Goal: Information Seeking & Learning: Learn about a topic

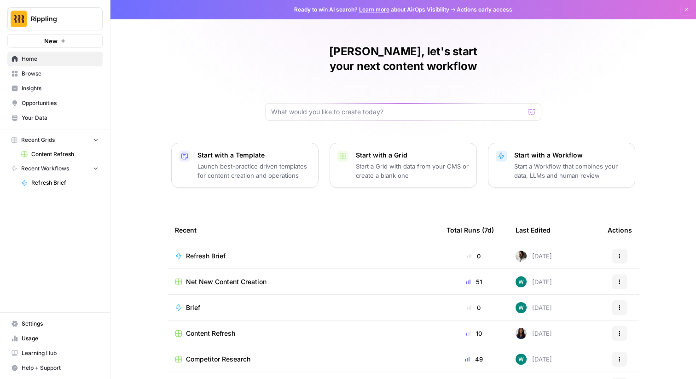
click at [35, 91] on span "Insights" at bounding box center [60, 88] width 77 height 8
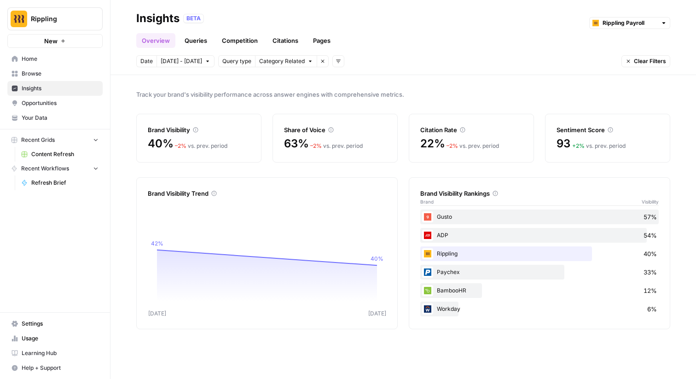
click at [277, 32] on div "Overview Queries Competition Citations Pages" at bounding box center [403, 37] width 534 height 22
click at [278, 32] on div "Overview Queries Competition Citations Pages" at bounding box center [403, 37] width 534 height 22
click at [286, 38] on link "Citations" at bounding box center [285, 40] width 37 height 15
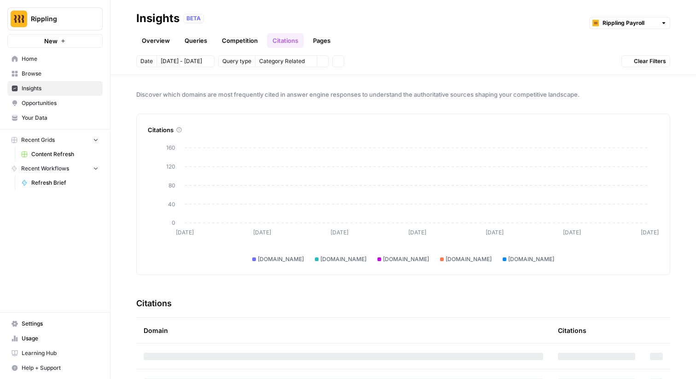
click at [336, 38] on div "Overview Queries Competition Citations Pages" at bounding box center [403, 37] width 534 height 22
click at [321, 37] on link "Pages" at bounding box center [322, 40] width 29 height 15
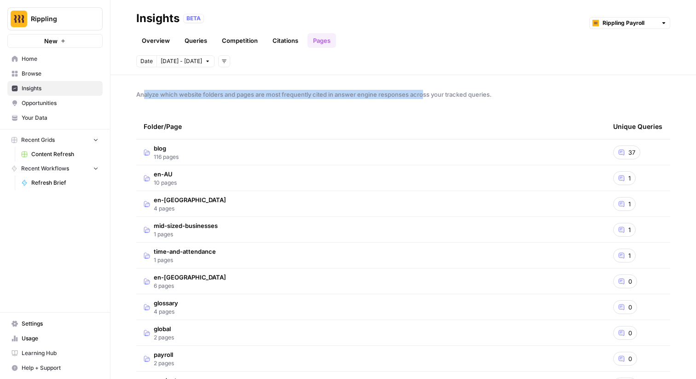
drag, startPoint x: 145, startPoint y: 95, endPoint x: 424, endPoint y: 92, distance: 279.1
click at [424, 92] on span "Analyze which website folders and pages are most frequently cited in answer eng…" at bounding box center [403, 94] width 534 height 9
click at [220, 64] on button "Add filters" at bounding box center [224, 61] width 12 height 12
click at [224, 79] on span "Topic" at bounding box center [229, 81] width 16 height 9
click at [293, 63] on icon "button" at bounding box center [296, 61] width 6 height 6
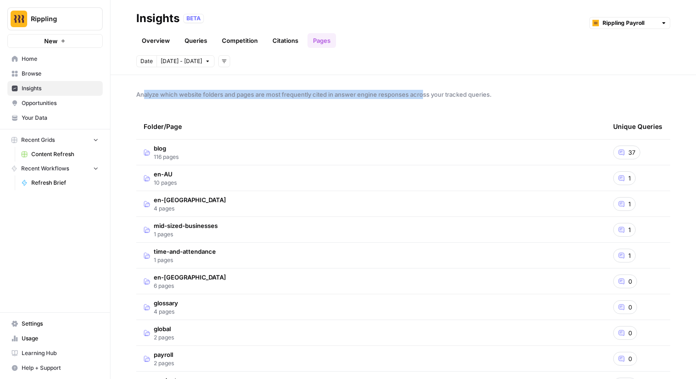
click at [286, 151] on td "blog 116 pages" at bounding box center [371, 152] width 470 height 25
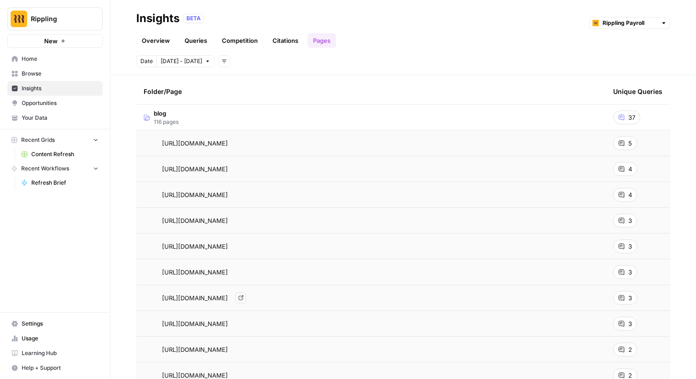
scroll to position [44, 0]
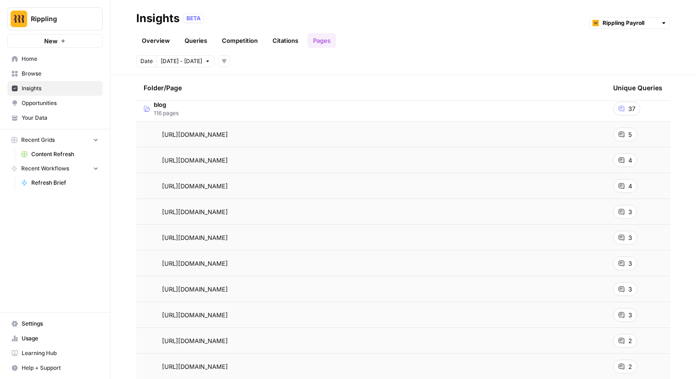
click at [228, 138] on span "https://www.rippling.com/blog/multi-state-payroll-processing" at bounding box center [195, 134] width 66 height 9
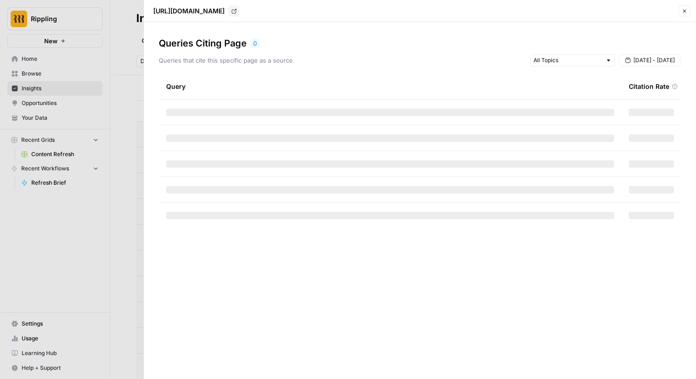
click at [123, 189] on div at bounding box center [348, 189] width 696 height 379
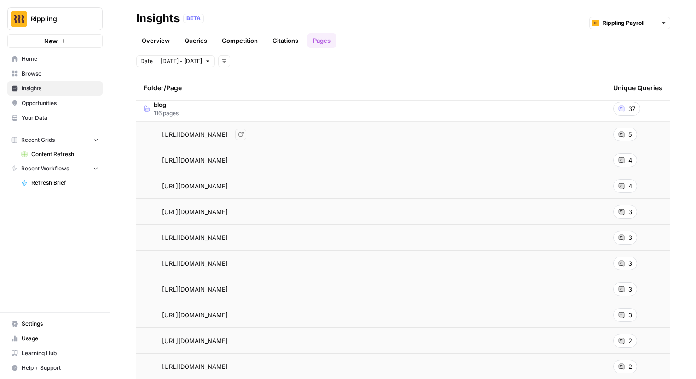
click at [244, 135] on icon "Go to page https://www.rippling.com/blog/multi-state-payroll-processing" at bounding box center [241, 134] width 5 height 5
click at [246, 186] on link "Go to page" at bounding box center [240, 186] width 11 height 11
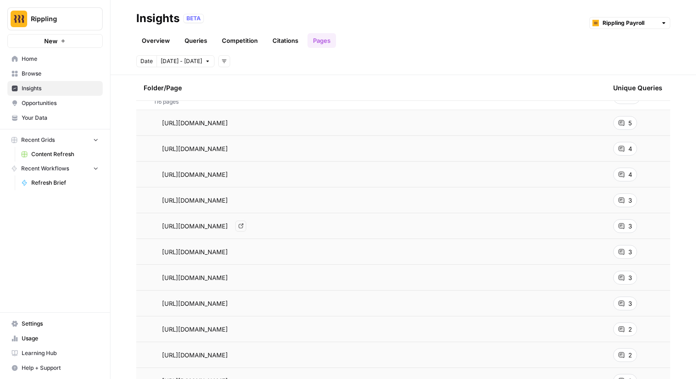
click at [244, 226] on icon "Go to page https://www.rippling.com/blog/best-payroll-software-for-startups" at bounding box center [241, 225] width 5 height 5
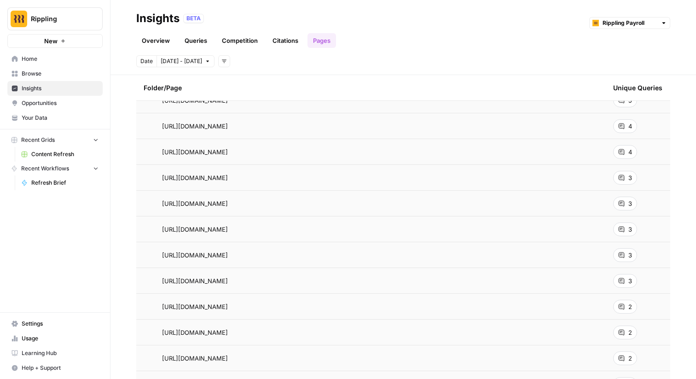
scroll to position [86, 0]
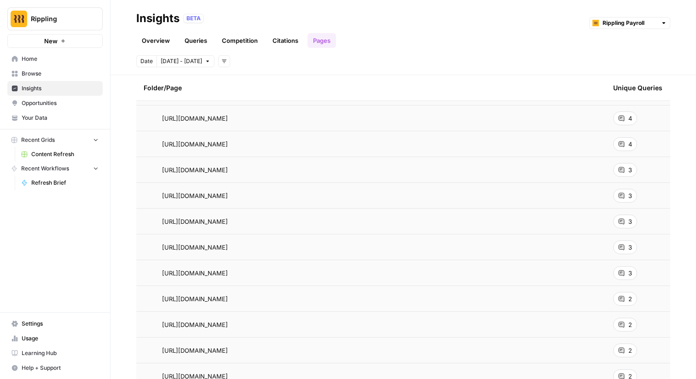
click at [244, 222] on icon "Go to page https://www.rippling.com/blog/best-multi-state-payroll-software" at bounding box center [241, 221] width 5 height 5
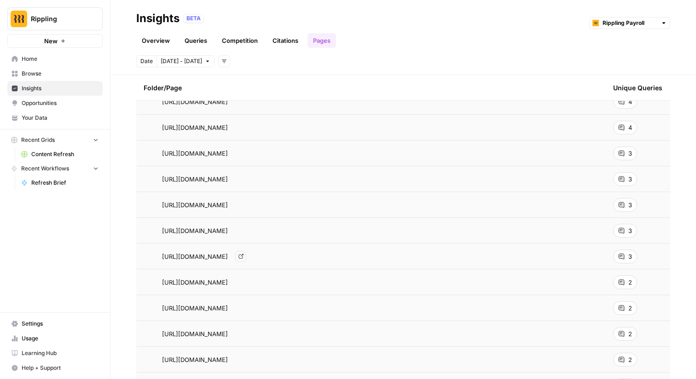
click at [243, 254] on icon "Go to page https://www.rippling.com/blog/how-to-process-payroll" at bounding box center [241, 256] width 5 height 5
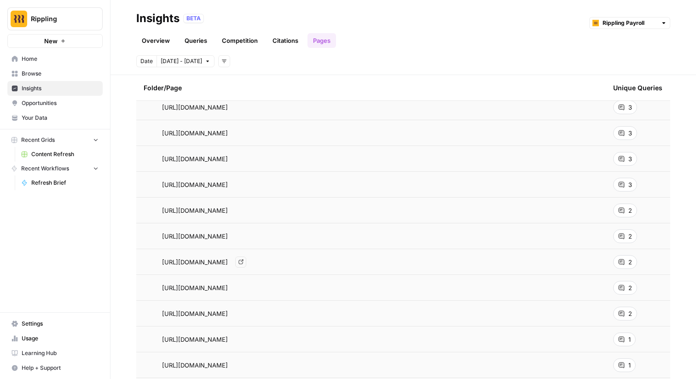
scroll to position [198, 0]
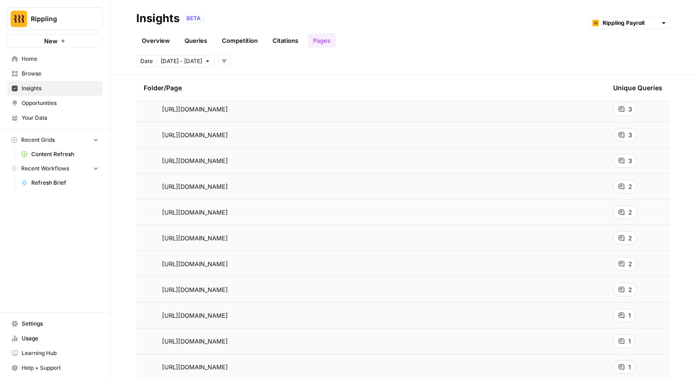
click at [244, 239] on icon "Go to page https://www.rippling.com/blog/best-payroll-software-for-large-busine…" at bounding box center [241, 237] width 5 height 5
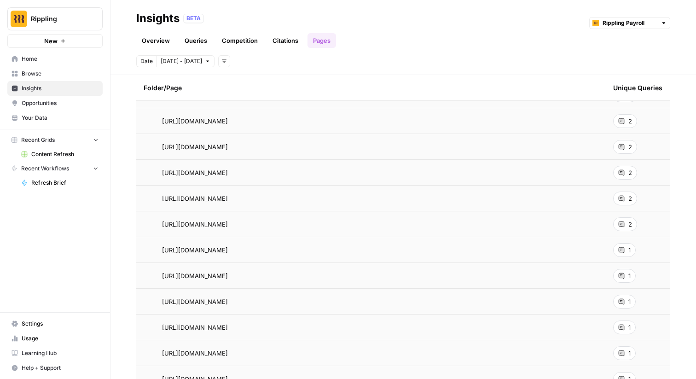
scroll to position [265, 0]
click at [246, 251] on link "Go to page" at bounding box center [240, 248] width 11 height 11
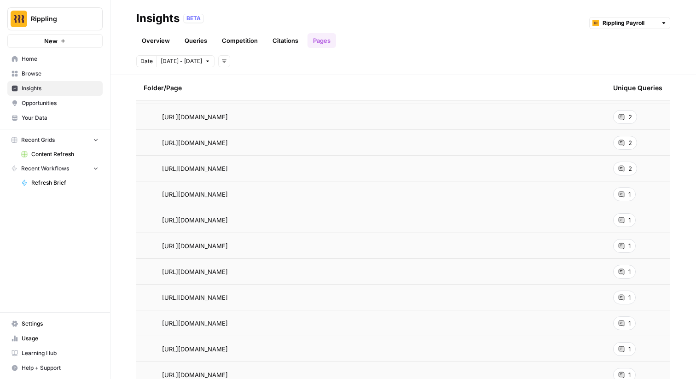
scroll to position [324, 0]
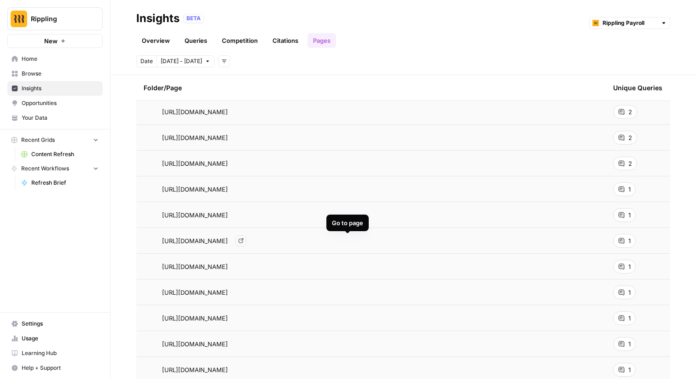
click at [244, 241] on icon "Go to page https://www.rippling.com/blog/payroll-software-rfp-template" at bounding box center [241, 240] width 5 height 5
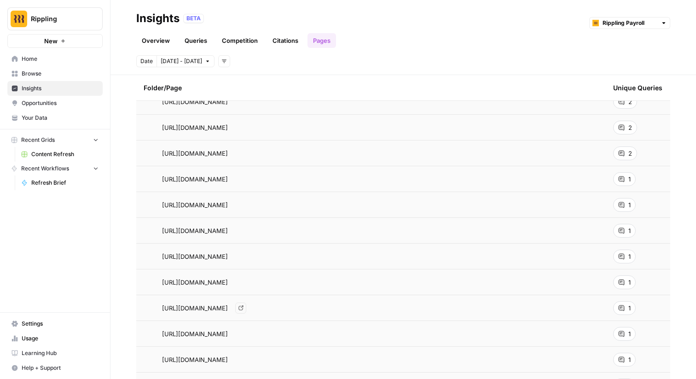
scroll to position [336, 0]
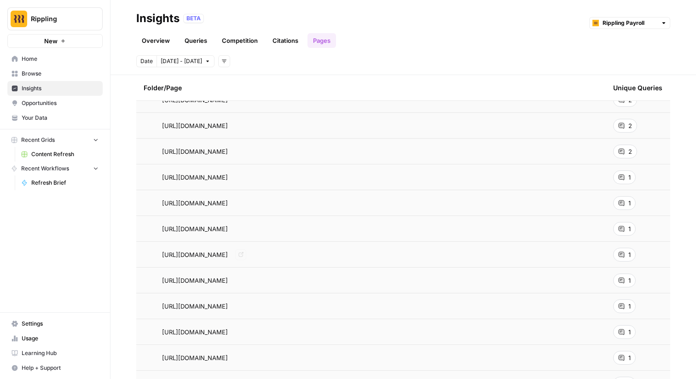
click at [627, 229] on div "1" at bounding box center [624, 229] width 23 height 14
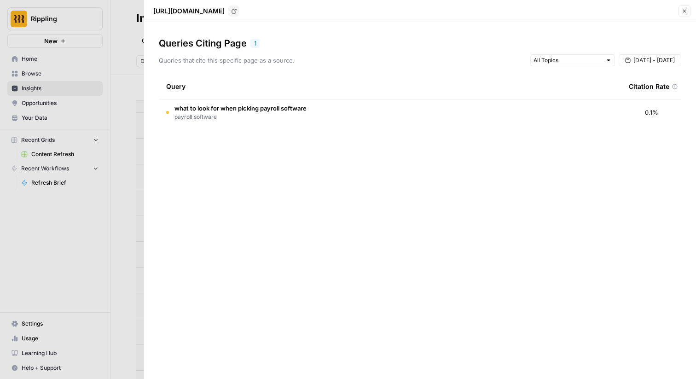
click at [251, 120] on span "payroll software" at bounding box center [241, 117] width 132 height 8
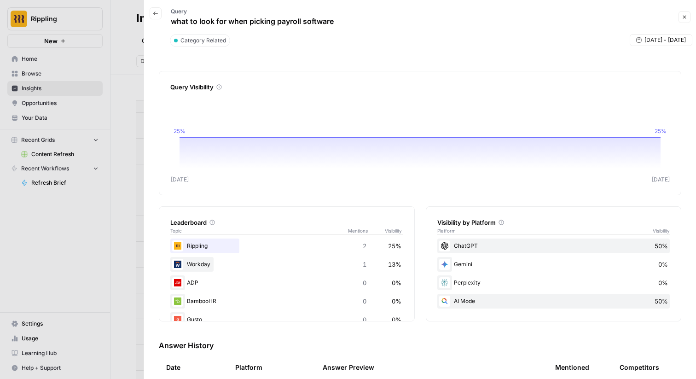
click at [210, 21] on p "what to look for when picking payroll software" at bounding box center [252, 21] width 163 height 11
click at [212, 19] on p "what to look for when picking payroll software" at bounding box center [252, 21] width 163 height 11
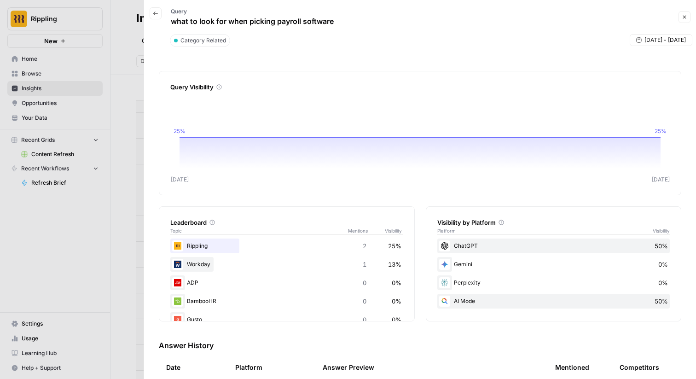
click at [212, 19] on p "what to look for when picking payroll software" at bounding box center [252, 21] width 163 height 11
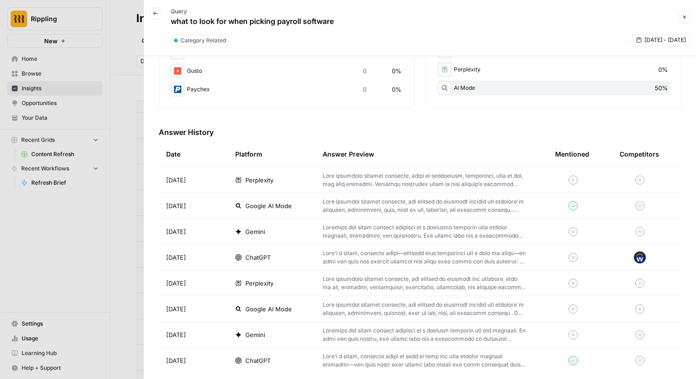
scroll to position [222, 0]
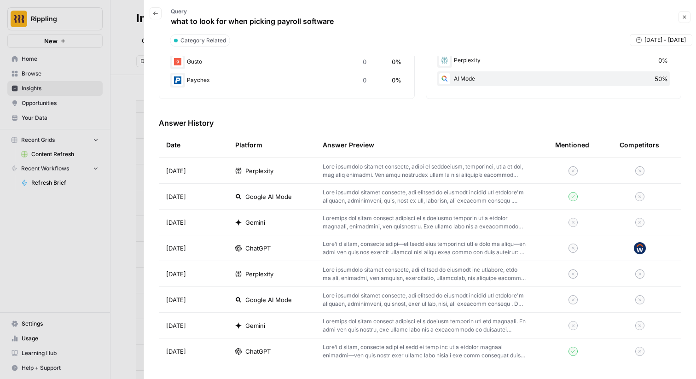
click at [130, 282] on div at bounding box center [348, 189] width 696 height 379
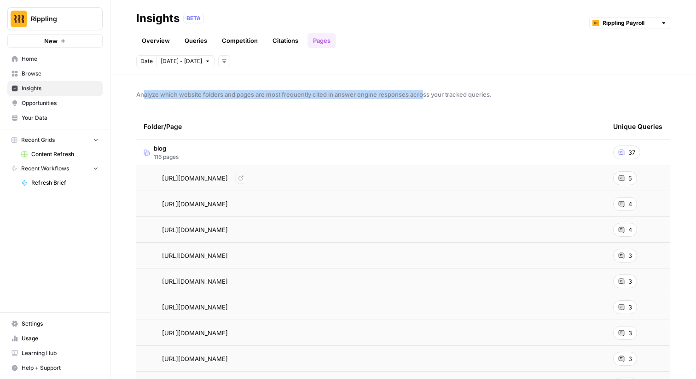
click at [216, 143] on td "blog 116 pages" at bounding box center [371, 152] width 470 height 25
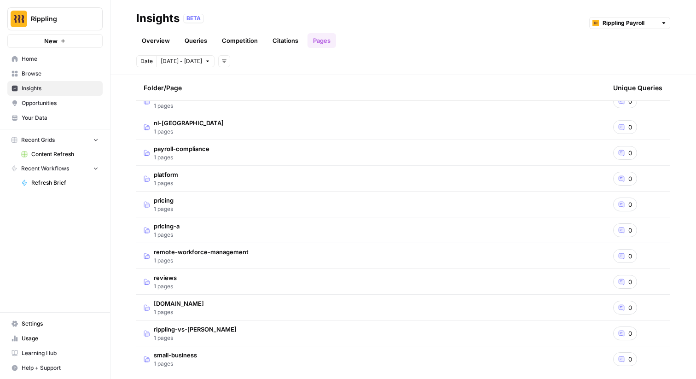
scroll to position [652, 0]
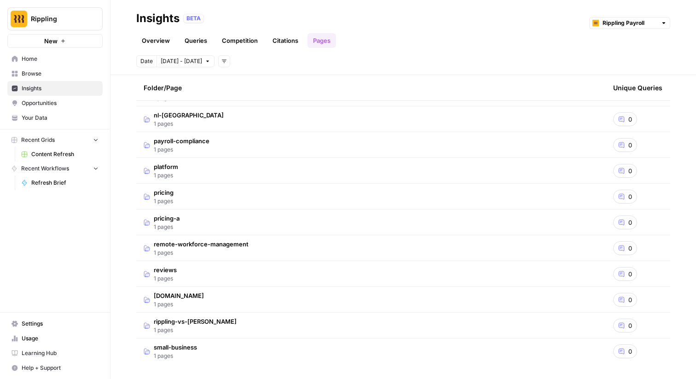
click at [225, 283] on td "reviews 1 pages" at bounding box center [371, 273] width 470 height 25
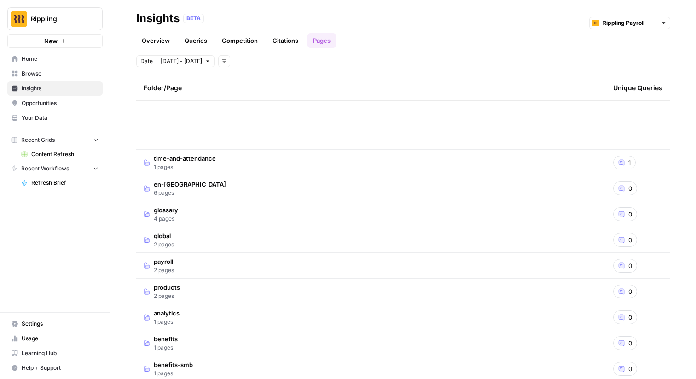
scroll to position [0, 0]
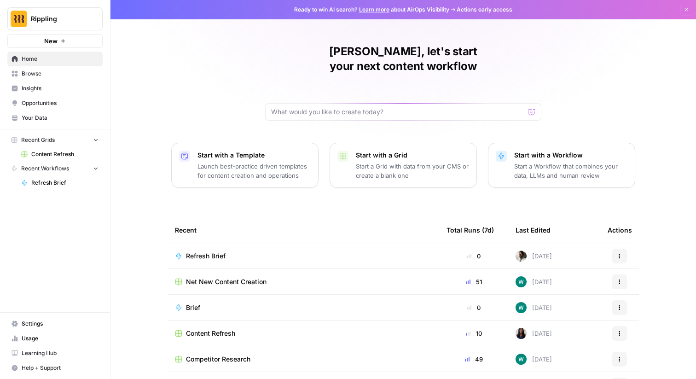
click at [35, 82] on link "Insights" at bounding box center [54, 88] width 95 height 15
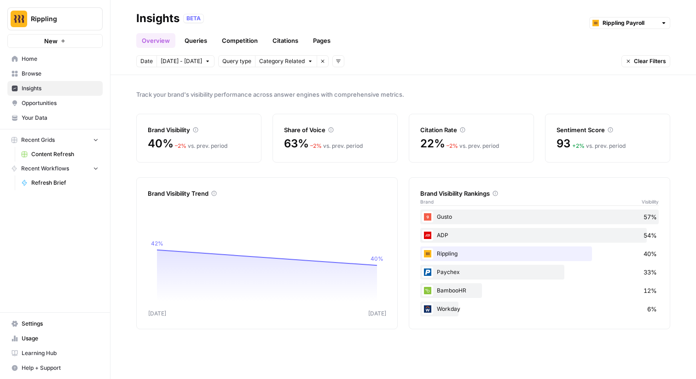
click at [227, 39] on link "Competition" at bounding box center [239, 40] width 47 height 15
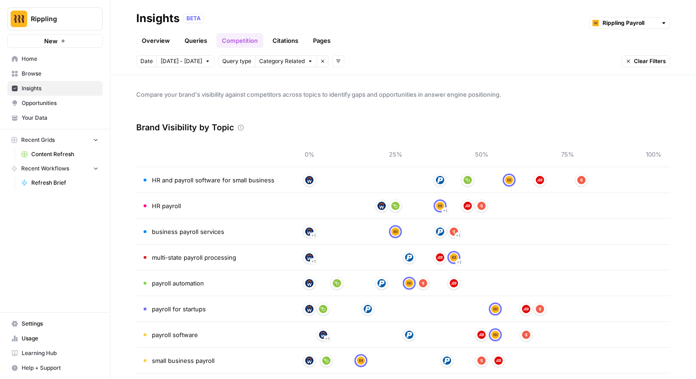
click at [284, 39] on link "Citations" at bounding box center [285, 40] width 37 height 15
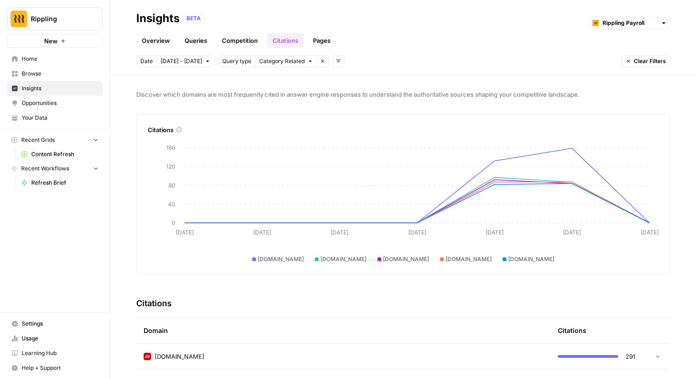
click at [316, 41] on link "Pages" at bounding box center [322, 40] width 29 height 15
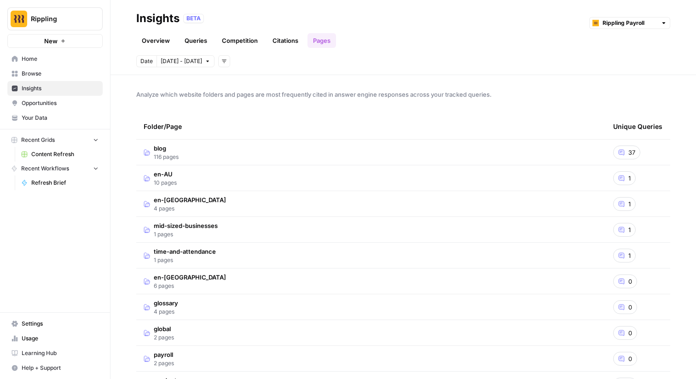
click at [169, 43] on link "Overview" at bounding box center [155, 40] width 39 height 15
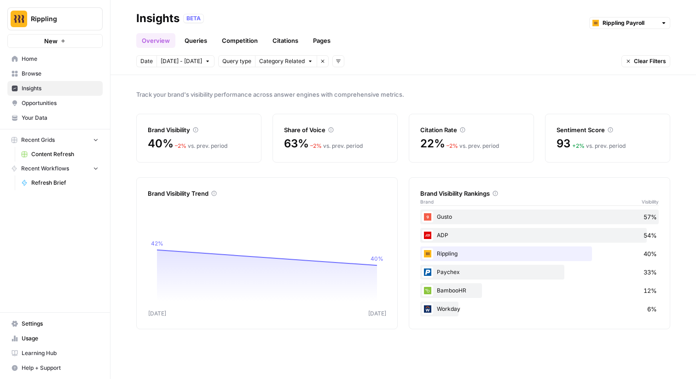
click at [609, 131] on icon at bounding box center [611, 130] width 6 height 6
click at [556, 142] on div "Sentiment Score 93 + 2 % vs. prev. period" at bounding box center [607, 138] width 125 height 49
click at [277, 38] on link "Citations" at bounding box center [285, 40] width 37 height 15
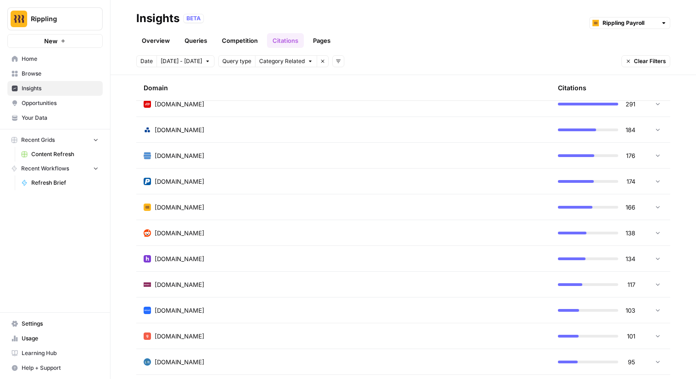
scroll to position [237, 0]
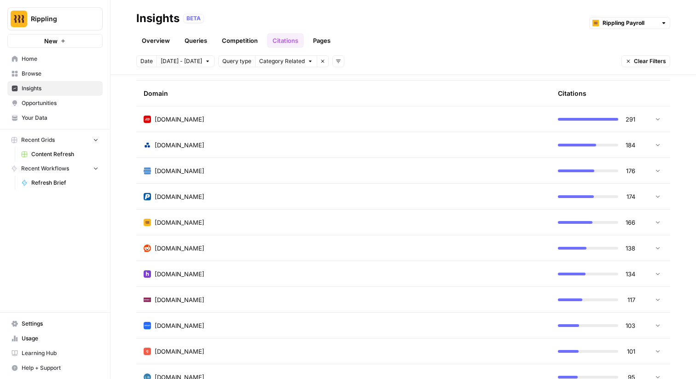
click at [328, 40] on link "Pages" at bounding box center [322, 40] width 29 height 15
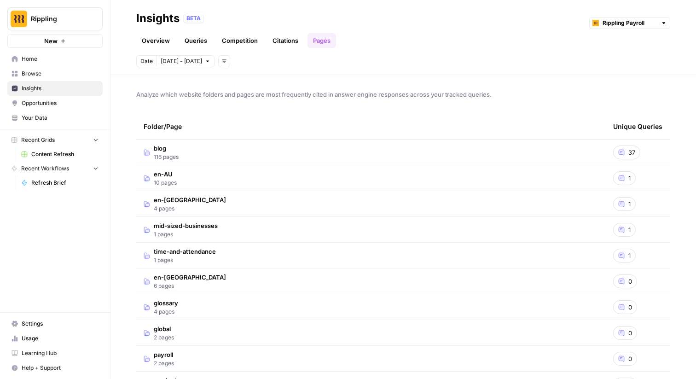
click at [231, 44] on link "Competition" at bounding box center [239, 40] width 47 height 15
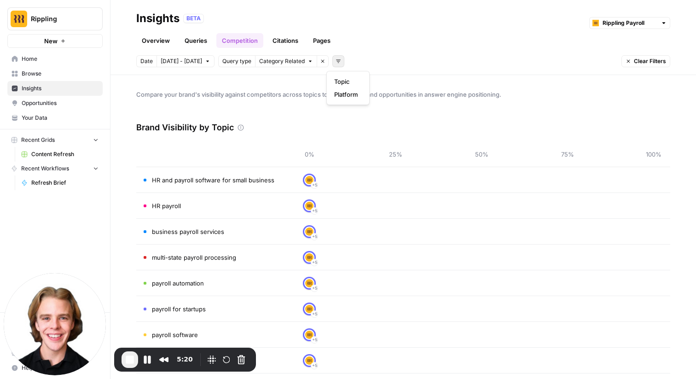
click at [336, 61] on icon "button" at bounding box center [339, 61] width 6 height 6
click at [346, 80] on span "Topic" at bounding box center [346, 81] width 24 height 9
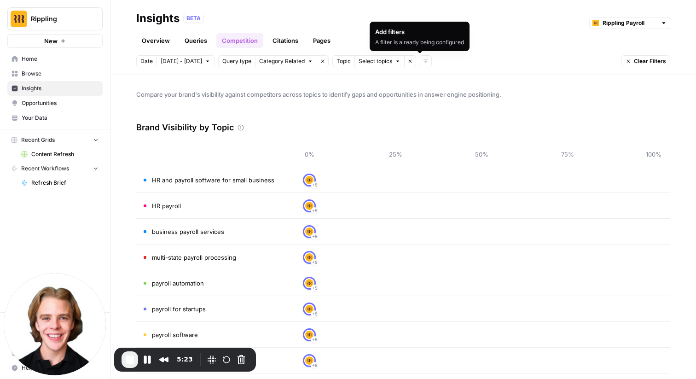
click at [408, 64] on icon "button" at bounding box center [411, 61] width 6 height 6
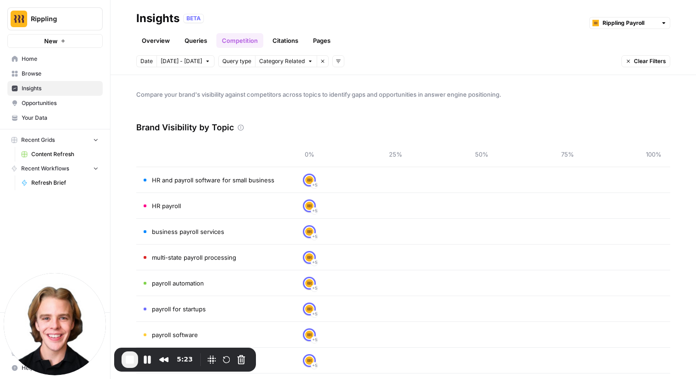
click at [320, 60] on icon "button" at bounding box center [323, 61] width 6 height 6
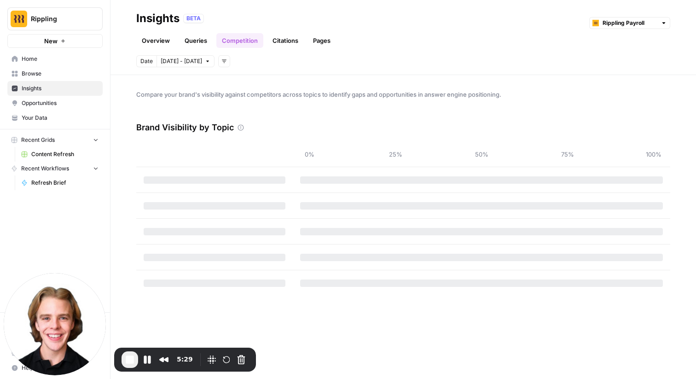
click at [174, 72] on header "Insights BETA Rippling Payroll Overview Queries Competition Citations Pages Dat…" at bounding box center [404, 37] width 586 height 75
click at [180, 62] on span "[DATE] - [DATE]" at bounding box center [181, 61] width 41 height 8
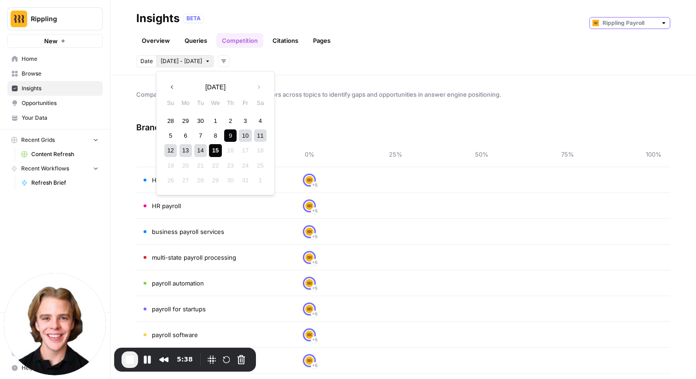
click at [654, 25] on input "text" at bounding box center [630, 22] width 54 height 9
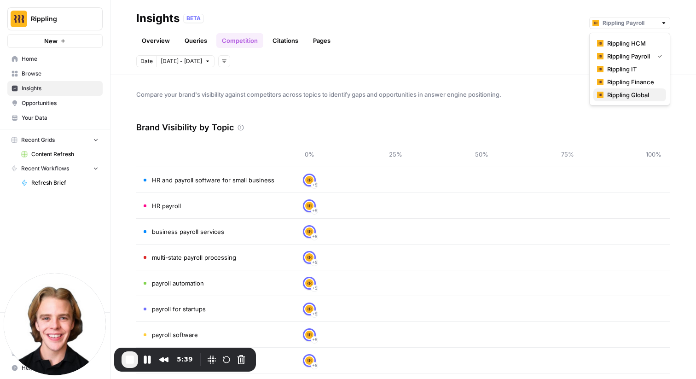
click at [641, 94] on span "Rippling Global" at bounding box center [633, 94] width 52 height 9
type input "Rippling Global"
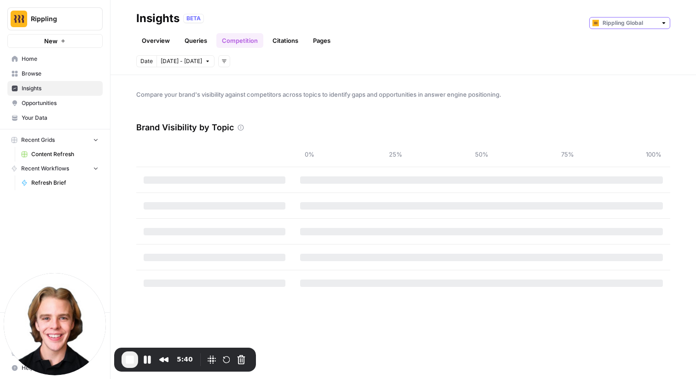
click at [639, 23] on input "text" at bounding box center [630, 22] width 54 height 9
type input "Rippling IT"
click at [204, 43] on link "Queries" at bounding box center [196, 40] width 34 height 15
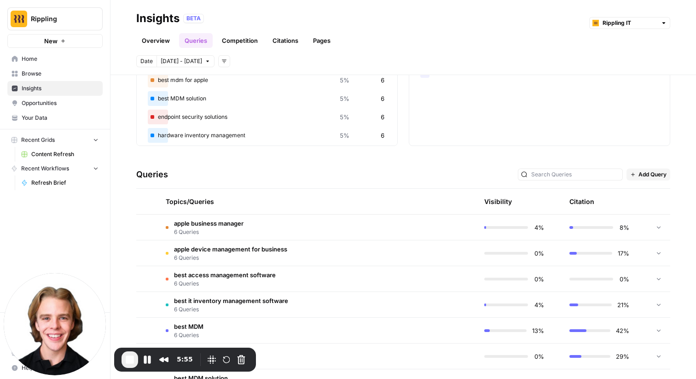
scroll to position [87, 0]
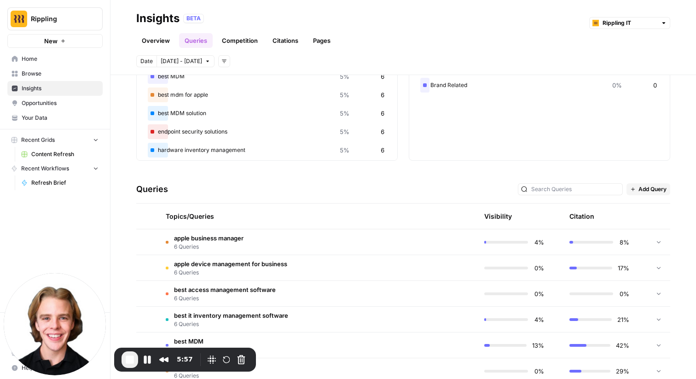
drag, startPoint x: 172, startPoint y: 217, endPoint x: 203, endPoint y: 217, distance: 31.3
click at [203, 217] on div "Topics/Queries" at bounding box center [274, 216] width 216 height 25
drag, startPoint x: 174, startPoint y: 217, endPoint x: 195, endPoint y: 217, distance: 21.2
click at [195, 217] on div "Topics/Queries" at bounding box center [274, 216] width 216 height 25
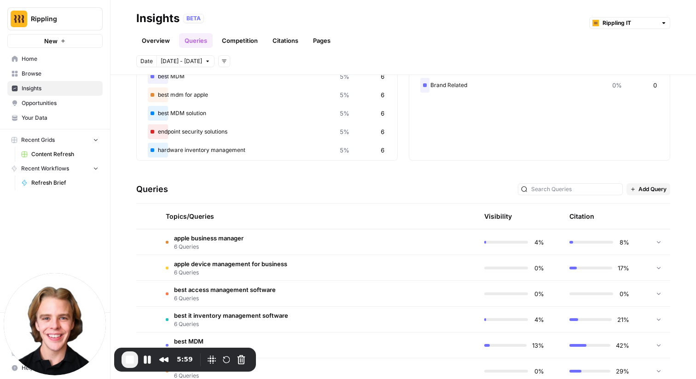
click at [168, 217] on div "Topics/Queries" at bounding box center [274, 216] width 216 height 25
click at [172, 218] on div "Topics/Queries" at bounding box center [274, 216] width 216 height 25
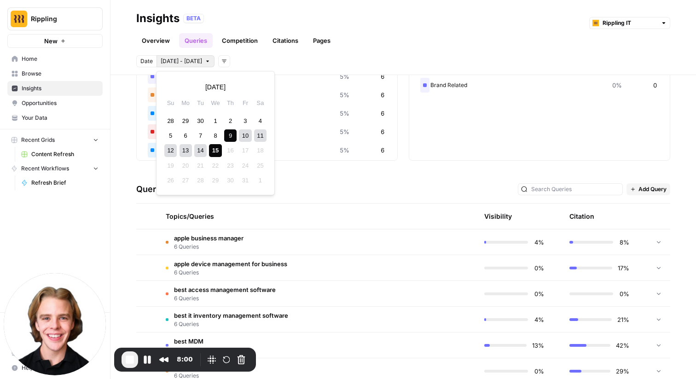
click at [188, 58] on span "[DATE] - [DATE]" at bounding box center [181, 61] width 41 height 8
click at [198, 123] on div "30" at bounding box center [200, 121] width 12 height 12
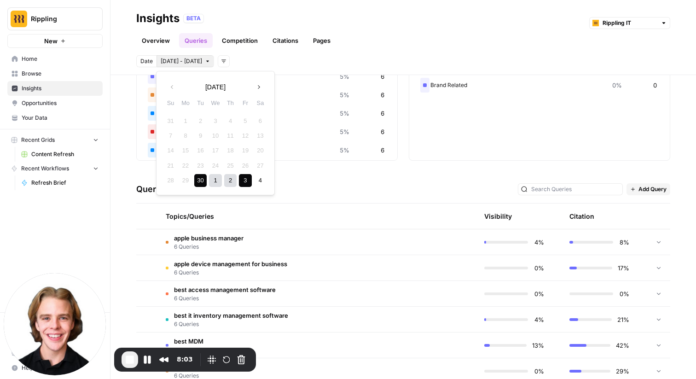
click at [248, 183] on div "3" at bounding box center [245, 180] width 12 height 12
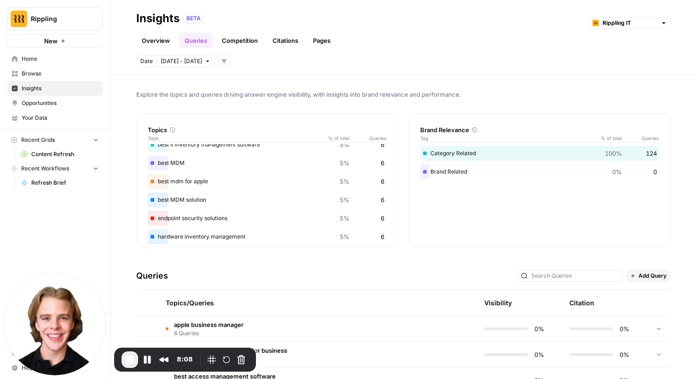
drag, startPoint x: 623, startPoint y: 57, endPoint x: 622, endPoint y: 42, distance: 14.3
click at [622, 42] on header "Insights BETA Rippling IT Overview Queries Competition Citations Pages Date [DA…" at bounding box center [404, 37] width 586 height 75
drag, startPoint x: 620, startPoint y: 53, endPoint x: 604, endPoint y: 58, distance: 17.3
click at [604, 58] on header "Insights BETA Rippling IT Overview Queries Competition Citations Pages Date [DA…" at bounding box center [404, 37] width 586 height 75
click at [167, 35] on link "Overview" at bounding box center [155, 40] width 39 height 15
